Goal: Check status

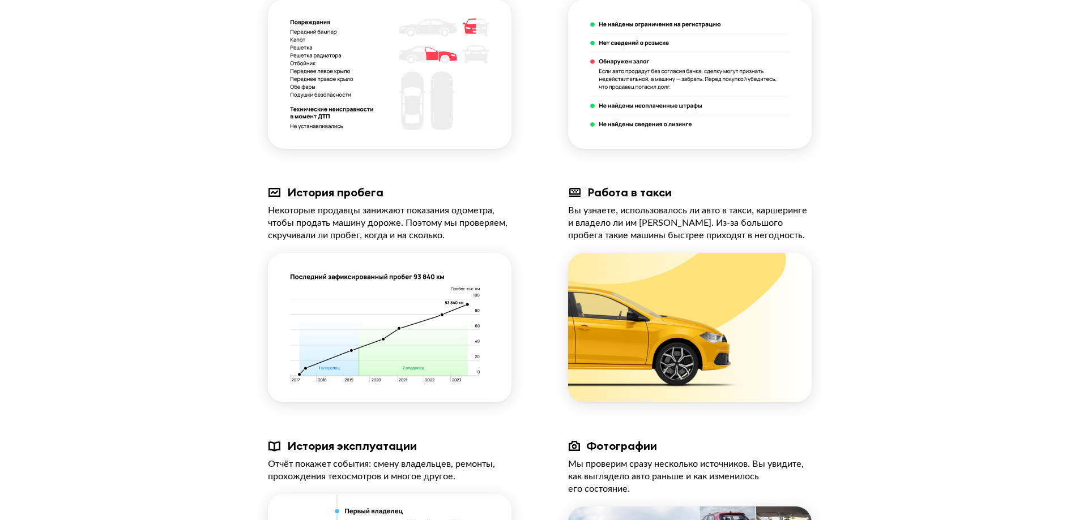
scroll to position [623, 0]
